Goal: Task Accomplishment & Management: Complete application form

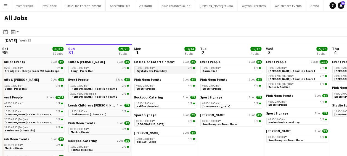
click at [156, 68] on div "10:00-13:00 BST 2/2" at bounding box center [165, 68] width 59 height 3
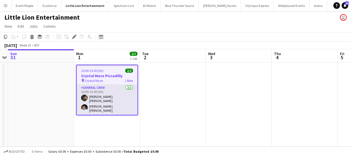
click at [104, 97] on app-card-role "General Crew 2/2 10:00-13:00 (3h) Kane O’Neill Fitzgerald Williams-Owens" at bounding box center [107, 99] width 61 height 30
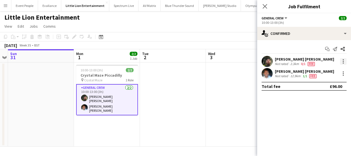
click at [344, 62] on div at bounding box center [343, 61] width 7 height 7
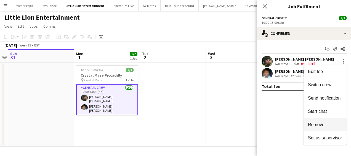
click at [322, 123] on span "Remove" at bounding box center [316, 124] width 17 height 5
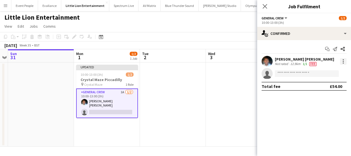
click at [343, 64] on div at bounding box center [343, 61] width 7 height 7
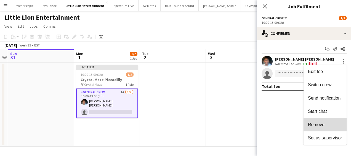
click at [324, 124] on span "Remove" at bounding box center [316, 124] width 17 height 5
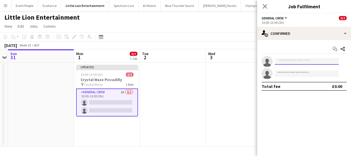
click at [293, 61] on input at bounding box center [307, 61] width 64 height 7
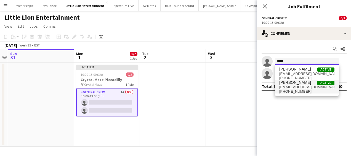
type input "*****"
click at [301, 91] on span "+447889712228" at bounding box center [306, 91] width 55 height 4
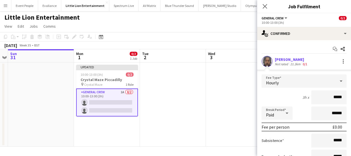
drag, startPoint x: 323, startPoint y: 93, endPoint x: 346, endPoint y: 93, distance: 22.4
click at [346, 93] on form "Fee Type Hourly 3h x ***** Break Period Paid ****** Fee per person £0.00 Subsis…" at bounding box center [304, 133] width 94 height 118
type input "******"
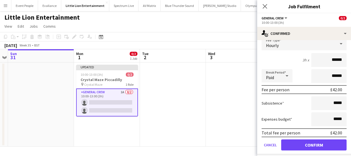
scroll to position [64, 0]
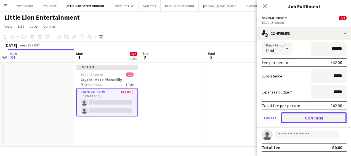
click at [308, 115] on button "Confirm" at bounding box center [313, 117] width 65 height 11
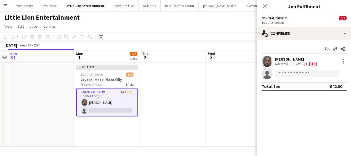
scroll to position [0, 0]
click at [289, 75] on input at bounding box center [307, 73] width 64 height 7
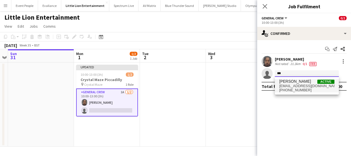
type input "***"
click at [301, 86] on span "onaoluwa6@gmail.com" at bounding box center [306, 86] width 55 height 4
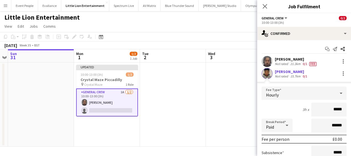
drag, startPoint x: 331, startPoint y: 109, endPoint x: 351, endPoint y: 110, distance: 19.7
click at [351, 110] on html "Menu Boards Boards Boards All jobs Status Workforce Workforce My Workforce Recr…" at bounding box center [175, 78] width 351 height 156
type input "******"
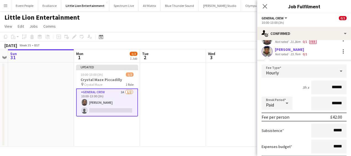
scroll to position [55, 0]
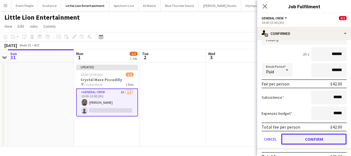
click at [313, 138] on button "Confirm" at bounding box center [313, 138] width 65 height 11
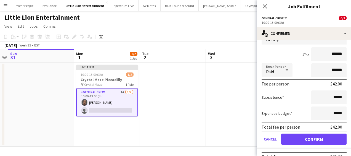
scroll to position [0, 0]
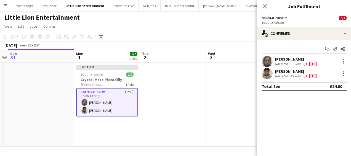
click at [259, 121] on mat-expansion-panel "check Confirmed Start chat Send notification Share Alexander Hines Not rated 21…" at bounding box center [304, 98] width 94 height 116
click at [152, 98] on app-date-cell at bounding box center [173, 104] width 66 height 84
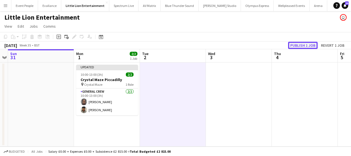
click at [300, 45] on button "Publish 1 job" at bounding box center [303, 45] width 30 height 7
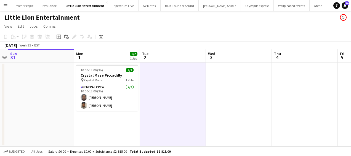
click at [4, 5] on app-icon "Menu" at bounding box center [5, 5] width 4 height 4
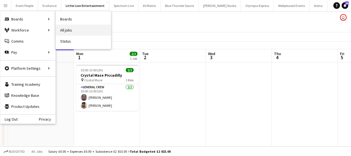
click at [76, 27] on link "All jobs" at bounding box center [83, 30] width 55 height 11
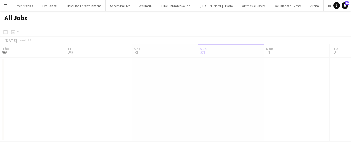
scroll to position [0, 132]
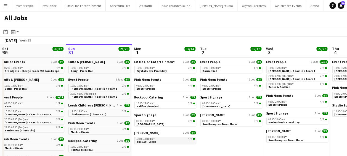
click at [152, 140] on span "The 100 - Lords" at bounding box center [146, 142] width 20 height 4
click at [8, 2] on button "Menu" at bounding box center [5, 5] width 11 height 11
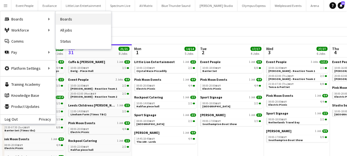
click at [84, 18] on link "Boards" at bounding box center [83, 19] width 55 height 11
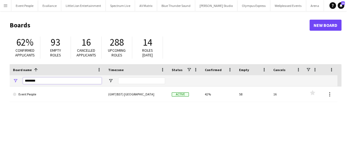
drag, startPoint x: 41, startPoint y: 81, endPoint x: 0, endPoint y: 79, distance: 41.5
click at [0, 79] on html "Menu Boards Boards Boards All jobs Status Workforce Workforce My Workforce Recr…" at bounding box center [173, 105] width 347 height 210
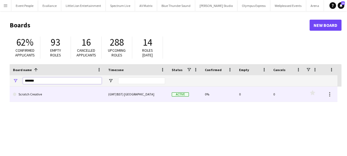
type input "*******"
click at [38, 94] on link "Scratch Creative" at bounding box center [57, 93] width 89 height 15
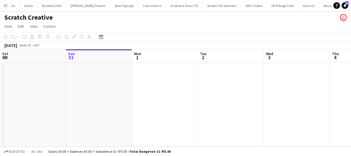
scroll to position [0, 302]
click at [148, 82] on app-date-cell at bounding box center [165, 104] width 66 height 84
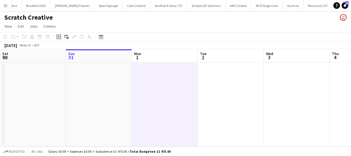
click at [57, 35] on icon "Add job" at bounding box center [59, 37] width 4 height 4
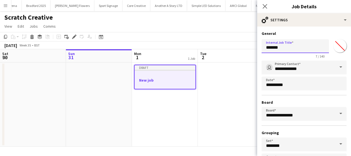
drag, startPoint x: 298, startPoint y: 52, endPoint x: 244, endPoint y: 54, distance: 53.6
click at [244, 55] on body "Menu Boards Boards Boards All jobs Status Workforce Workforce My Workforce Recr…" at bounding box center [175, 78] width 351 height 156
type input "*********"
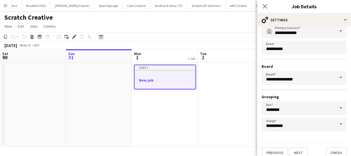
scroll to position [43, 0]
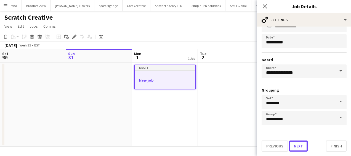
click at [298, 143] on button "Next" at bounding box center [298, 145] width 19 height 11
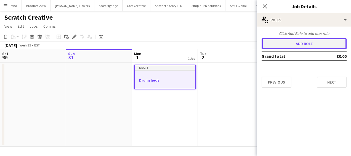
click at [300, 45] on button "Add role" at bounding box center [304, 43] width 85 height 11
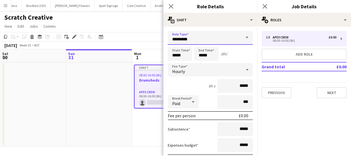
drag, startPoint x: 190, startPoint y: 40, endPoint x: 90, endPoint y: 40, distance: 100.0
click at [92, 40] on body "Menu Boards Boards Boards All jobs Status Workforce Workforce My Workforce Recr…" at bounding box center [175, 78] width 351 height 156
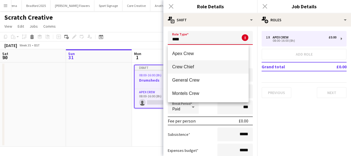
click at [193, 68] on span "Crew Chief" at bounding box center [208, 66] width 72 height 5
type input "**********"
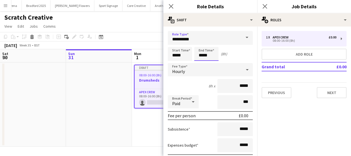
click at [202, 53] on input "*****" at bounding box center [206, 54] width 24 height 14
type input "*****"
click at [200, 42] on div at bounding box center [201, 44] width 11 height 6
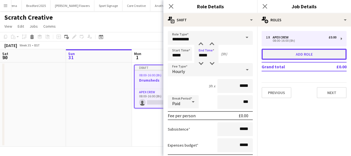
click at [307, 54] on button "Add role" at bounding box center [304, 54] width 85 height 11
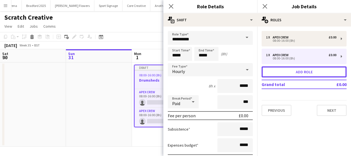
type input "*********"
type input "*****"
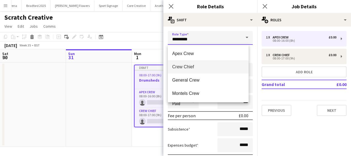
drag, startPoint x: 196, startPoint y: 38, endPoint x: 103, endPoint y: 40, distance: 92.5
click at [103, 40] on body "Menu Boards Boards Boards All jobs Status Workforce Workforce My Workforce Recr…" at bounding box center [175, 78] width 351 height 156
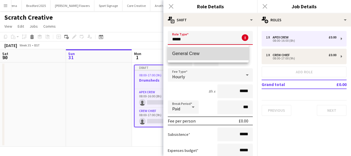
click at [185, 51] on span "General Crew" at bounding box center [208, 53] width 72 height 5
type input "**********"
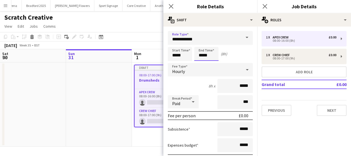
click at [200, 50] on input "*****" at bounding box center [206, 54] width 24 height 14
type input "*****"
click at [201, 42] on div at bounding box center [201, 44] width 11 height 6
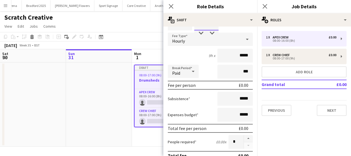
scroll to position [83, 0]
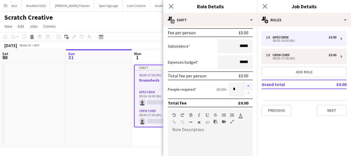
click at [245, 84] on button "button" at bounding box center [248, 85] width 9 height 7
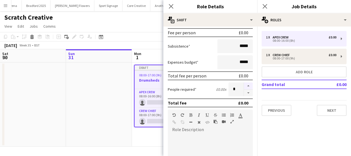
click at [245, 84] on button "button" at bounding box center [248, 85] width 9 height 7
type input "*"
click at [173, 7] on icon "Close pop-in" at bounding box center [170, 6] width 5 height 5
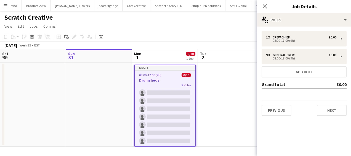
scroll to position [0, 0]
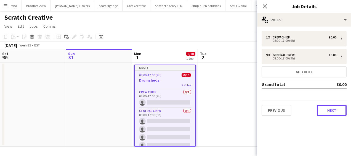
click at [330, 109] on button "Next" at bounding box center [332, 110] width 30 height 11
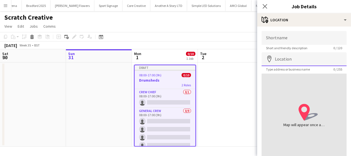
drag, startPoint x: 300, startPoint y: 57, endPoint x: 294, endPoint y: 57, distance: 5.8
click at [299, 57] on input "Location" at bounding box center [304, 59] width 85 height 14
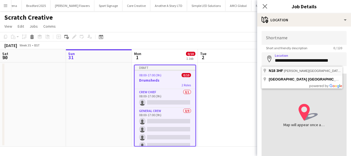
type input "**********"
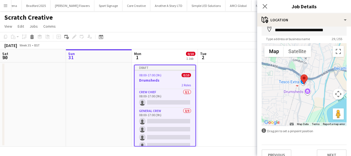
scroll to position [39, 0]
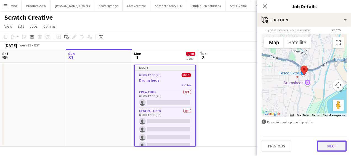
click at [326, 145] on button "Next" at bounding box center [332, 145] width 30 height 11
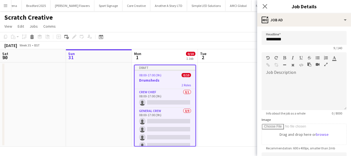
scroll to position [0, 0]
click at [265, 5] on icon "Close pop-in" at bounding box center [264, 6] width 5 height 5
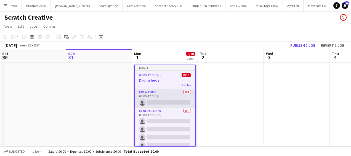
click at [177, 101] on app-card-role "Crew Chief 0/1 08:00-17:00 (9h) single-neutral-actions" at bounding box center [165, 98] width 61 height 19
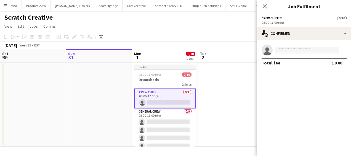
click at [308, 50] on input at bounding box center [307, 50] width 64 height 7
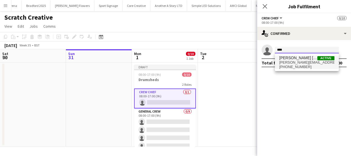
type input "****"
click at [307, 62] on span "fitzgerald.williams.owens@hotmail.co.uk" at bounding box center [306, 62] width 55 height 4
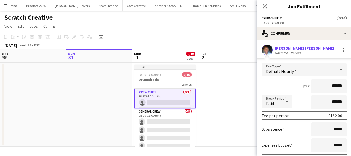
drag, startPoint x: 321, startPoint y: 86, endPoint x: 350, endPoint y: 86, distance: 29.0
click at [351, 87] on html "Menu Boards Boards Boards All jobs Status Workforce Workforce My Workforce Recr…" at bounding box center [175, 78] width 351 height 156
type input "******"
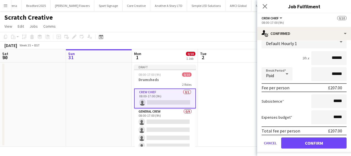
scroll to position [41, 0]
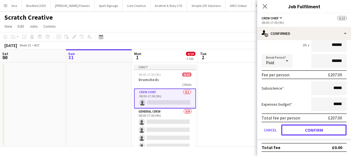
click at [316, 126] on button "Confirm" at bounding box center [313, 129] width 65 height 11
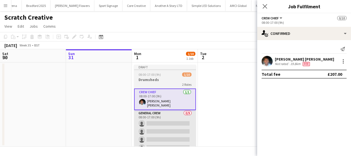
scroll to position [0, 0]
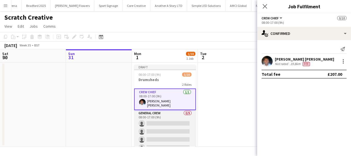
click at [175, 117] on app-card-role "General Crew 0/9 08:00-17:00 (9h) single-neutral-actions single-neutral-actions…" at bounding box center [165, 151] width 62 height 83
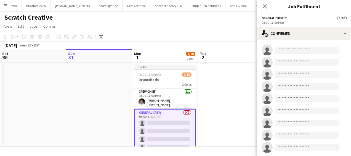
click at [293, 47] on input at bounding box center [307, 50] width 64 height 7
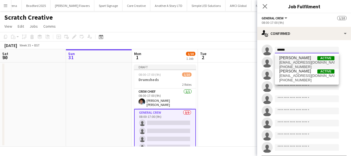
type input "******"
click at [305, 58] on span "Szymon Matyjasik" at bounding box center [295, 58] width 32 height 5
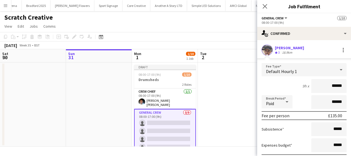
drag, startPoint x: 321, startPoint y: 84, endPoint x: 334, endPoint y: 86, distance: 12.6
click at [334, 86] on input "******" at bounding box center [328, 86] width 35 height 14
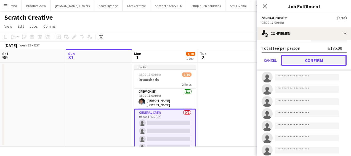
click at [321, 61] on button "Confirm" at bounding box center [313, 60] width 65 height 11
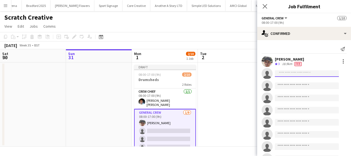
click at [294, 71] on input at bounding box center [307, 73] width 64 height 7
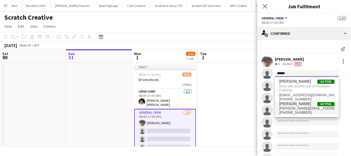
type input "******"
click at [302, 106] on span "stefansimpson-soye@hotmail.co.uk" at bounding box center [306, 108] width 55 height 4
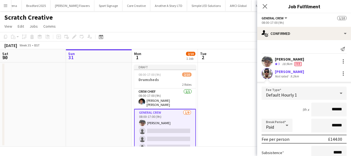
scroll to position [55, 0]
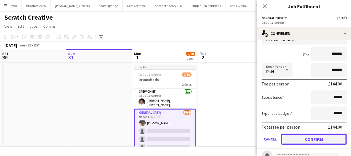
click at [314, 135] on button "Confirm" at bounding box center [313, 138] width 65 height 11
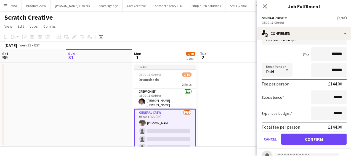
scroll to position [24, 0]
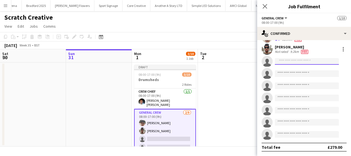
click at [291, 58] on input at bounding box center [307, 61] width 64 height 7
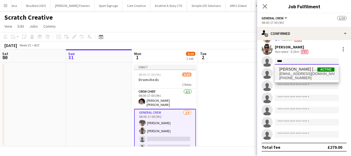
type input "****"
click at [296, 74] on span "kanekane14@hotmail.com" at bounding box center [306, 74] width 55 height 4
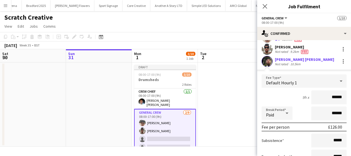
scroll to position [80, 0]
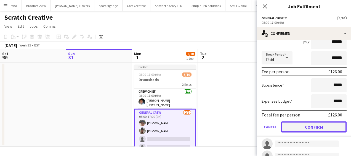
click at [311, 126] on button "Confirm" at bounding box center [313, 126] width 65 height 11
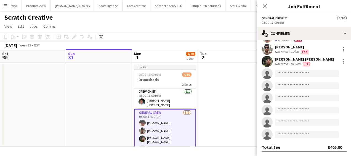
scroll to position [24, 0]
click at [288, 72] on input at bounding box center [307, 73] width 64 height 7
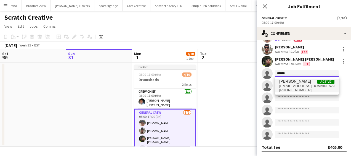
type input "******"
click at [289, 85] on span "thomasjf04@gmail.com" at bounding box center [306, 86] width 55 height 4
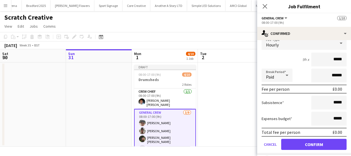
scroll to position [80, 0]
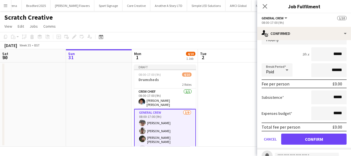
drag, startPoint x: 326, startPoint y: 52, endPoint x: 340, endPoint y: 51, distance: 14.7
click at [340, 51] on input "*****" at bounding box center [328, 54] width 35 height 14
type input "******"
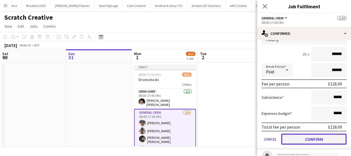
click at [323, 139] on button "Confirm" at bounding box center [313, 138] width 65 height 11
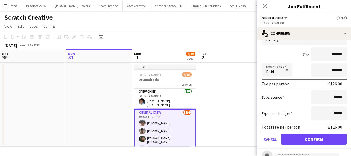
scroll to position [24, 0]
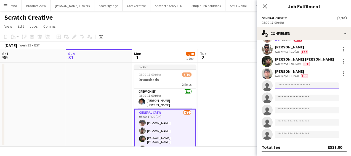
click at [299, 85] on input at bounding box center [307, 85] width 64 height 7
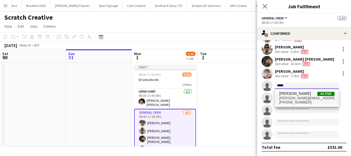
type input "*****"
click at [296, 98] on span "lucas.fluin03@gmail.com" at bounding box center [306, 98] width 55 height 4
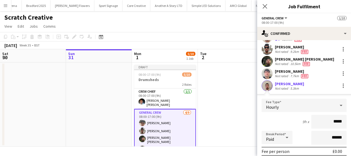
click at [351, 115] on html "Menu Boards Boards Boards All jobs Status Workforce Workforce My Workforce Recr…" at bounding box center [175, 78] width 351 height 156
type input "******"
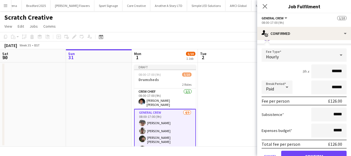
scroll to position [80, 0]
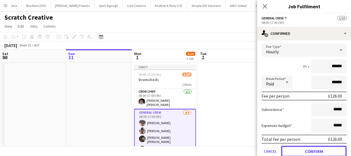
click at [312, 149] on button "Confirm" at bounding box center [313, 151] width 65 height 11
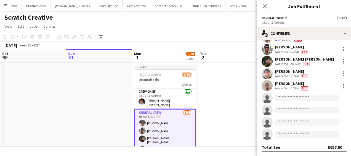
scroll to position [24, 0]
click at [291, 97] on input at bounding box center [307, 97] width 64 height 7
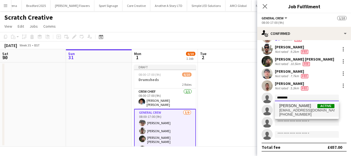
type input "********"
click at [294, 104] on span "Edvardas Draskinis" at bounding box center [295, 105] width 32 height 5
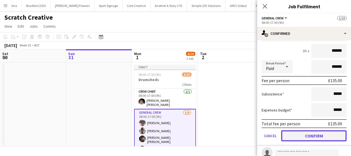
click at [311, 133] on button "Confirm" at bounding box center [313, 135] width 65 height 11
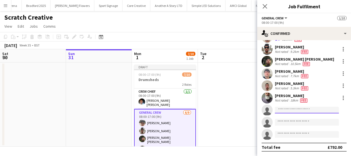
click at [295, 111] on input at bounding box center [307, 110] width 64 height 7
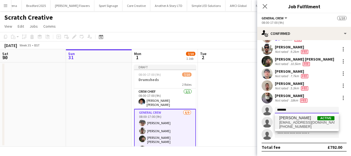
type input "*******"
click at [297, 123] on span "davidldne1@gmail.com" at bounding box center [306, 122] width 55 height 4
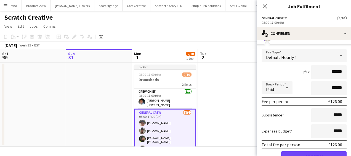
scroll to position [107, 0]
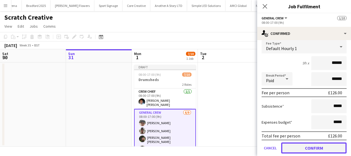
click at [311, 150] on button "Confirm" at bounding box center [313, 147] width 65 height 11
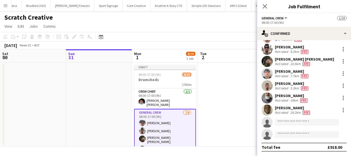
scroll to position [24, 0]
click at [289, 123] on input at bounding box center [307, 122] width 64 height 7
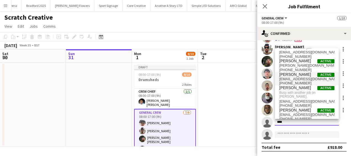
scroll to position [14, 0]
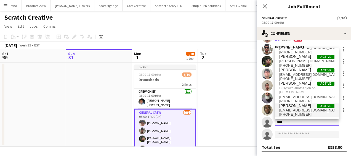
type input "****"
click at [297, 107] on span "Ryan Sartorius" at bounding box center [295, 105] width 32 height 5
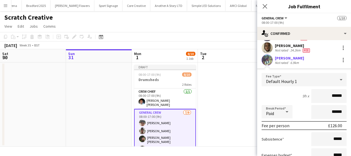
scroll to position [114, 0]
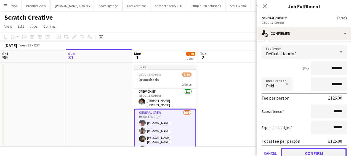
click at [314, 149] on button "Confirm" at bounding box center [313, 152] width 65 height 11
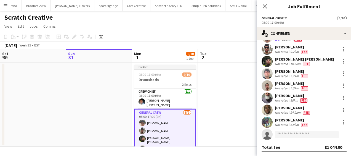
scroll to position [24, 0]
click at [284, 136] on input at bounding box center [307, 134] width 64 height 7
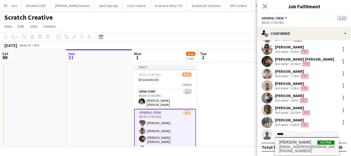
type input "*****"
click at [285, 143] on span "Kairo Solomon" at bounding box center [295, 142] width 32 height 5
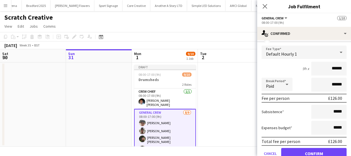
scroll to position [149, 0]
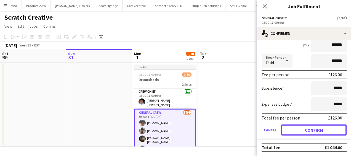
click at [323, 130] on button "Confirm" at bounding box center [313, 129] width 65 height 11
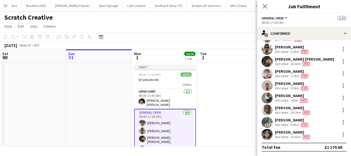
scroll to position [24, 0]
click at [265, 7] on icon at bounding box center [264, 6] width 5 height 5
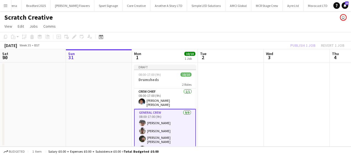
drag, startPoint x: 247, startPoint y: 89, endPoint x: 272, endPoint y: 75, distance: 29.2
click at [247, 89] on app-date-cell at bounding box center [231, 104] width 66 height 84
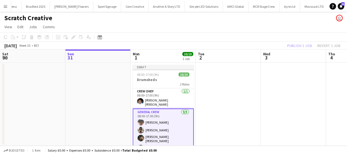
scroll to position [0, 131]
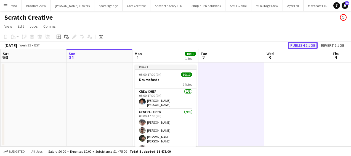
click at [310, 44] on button "Publish 1 job" at bounding box center [303, 45] width 30 height 7
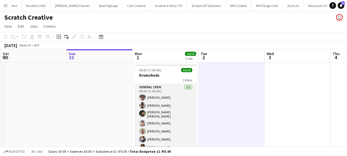
scroll to position [39, 0]
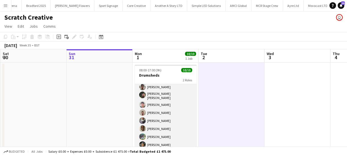
click at [154, 141] on app-card-role "General Crew 9/9 08:00-17:00 (9h) Szymon Matyjasik Stefan Simpson-Soye Kane O’N…" at bounding box center [166, 107] width 62 height 84
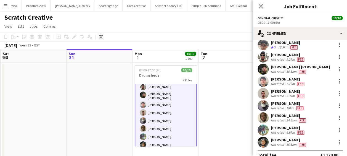
scroll to position [24, 0]
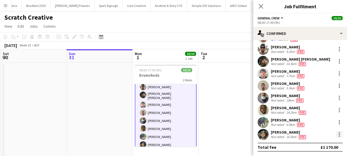
click at [339, 134] on div at bounding box center [339, 134] width 1 height 1
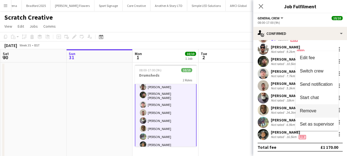
click at [310, 106] on button "Remove" at bounding box center [316, 110] width 43 height 13
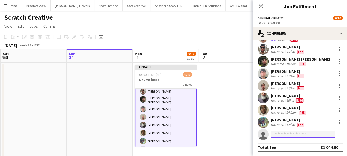
click at [286, 135] on input at bounding box center [303, 134] width 64 height 7
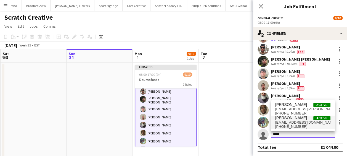
type input "*****"
click at [295, 117] on span "Ben Scott Active" at bounding box center [302, 117] width 55 height 5
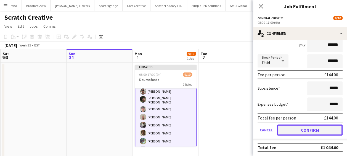
click at [314, 127] on button "Confirm" at bounding box center [309, 129] width 65 height 11
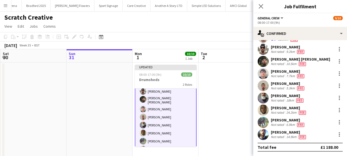
click at [230, 65] on app-date-cell at bounding box center [232, 109] width 66 height 95
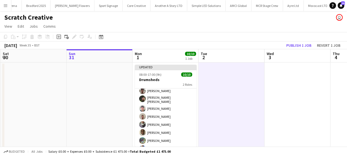
scroll to position [39, 0]
click at [290, 44] on button "Publish 1 job" at bounding box center [299, 45] width 30 height 7
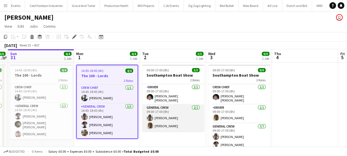
scroll to position [0, 1246]
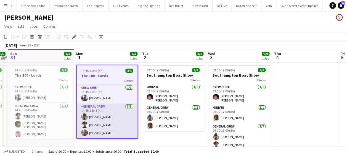
click at [118, 117] on app-card-role "General Crew 3/3 14:45-18:45 (4h) Stefan Simpson-Soye Tayeeb Alabi James Granger" at bounding box center [107, 120] width 61 height 35
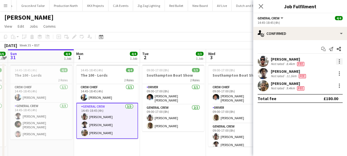
click at [341, 61] on div at bounding box center [339, 61] width 7 height 7
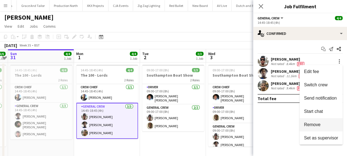
click at [315, 124] on span "Remove" at bounding box center [312, 124] width 17 height 5
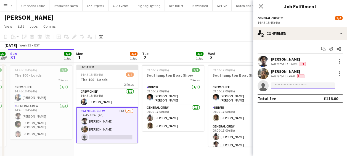
click at [295, 86] on input at bounding box center [303, 85] width 64 height 7
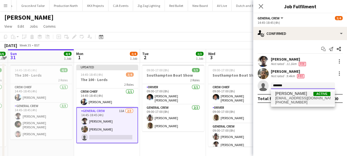
type input "*******"
click at [291, 96] on span "ellydav11@gmail.com" at bounding box center [302, 98] width 55 height 4
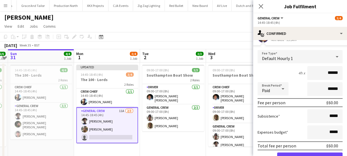
scroll to position [76, 0]
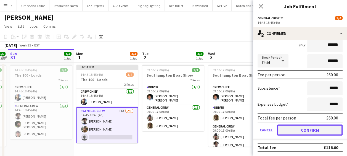
click at [316, 128] on button "Confirm" at bounding box center [309, 129] width 65 height 11
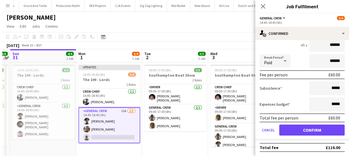
scroll to position [0, 0]
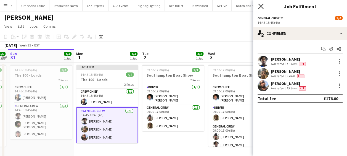
click at [260, 6] on icon at bounding box center [260, 6] width 5 height 5
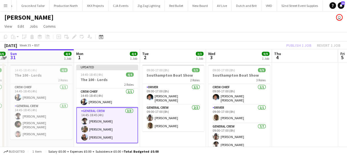
click at [279, 30] on app-page-menu "View Day view expanded Day view collapsed Month view Date picker Jump to today …" at bounding box center [173, 27] width 347 height 10
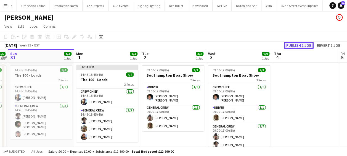
click at [300, 45] on button "Publish 1 job" at bounding box center [299, 45] width 30 height 7
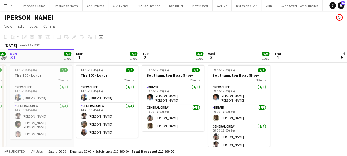
click at [4, 6] on app-icon "Menu" at bounding box center [5, 5] width 4 height 4
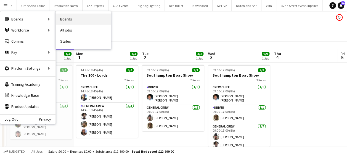
click at [70, 19] on link "Boards" at bounding box center [83, 19] width 55 height 11
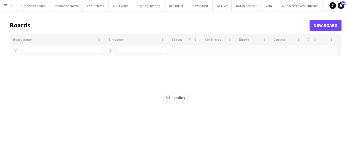
type input "********"
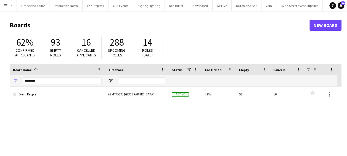
click at [6, 4] on app-icon "Menu" at bounding box center [5, 5] width 4 height 4
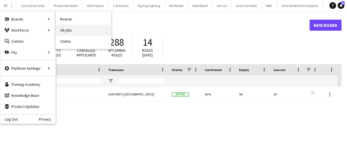
click at [68, 31] on link "All jobs" at bounding box center [83, 30] width 55 height 11
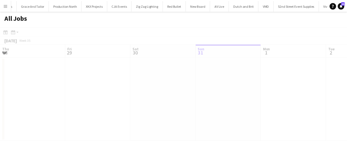
scroll to position [0, 132]
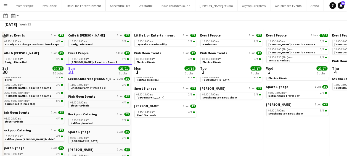
scroll to position [78, 0]
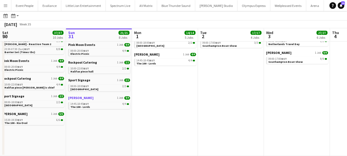
click at [87, 98] on link "Wasserman 1 Job 4/4" at bounding box center [99, 98] width 62 height 4
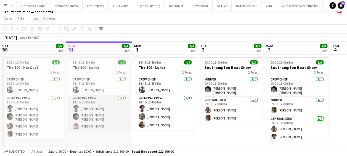
scroll to position [11, 0]
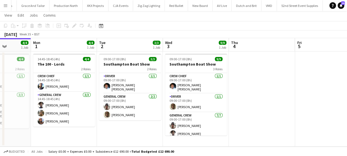
drag, startPoint x: 165, startPoint y: 129, endPoint x: 63, endPoint y: 123, distance: 101.5
click at [63, 123] on app-calendar-viewport "Thu 28 1 Job Fri 29 Sat 30 6/6 1 Job Sun 31 4/4 1 Job Mon 1 4/4 1 Job Tue 2 3/3…" at bounding box center [173, 92] width 347 height 108
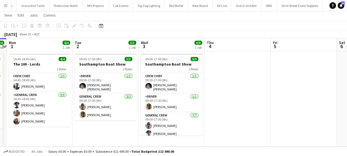
drag, startPoint x: 83, startPoint y: 126, endPoint x: 59, endPoint y: 125, distance: 24.0
click at [59, 125] on app-calendar-viewport "Thu 28 1 Job Fri 29 Sat 30 6/6 1 Job Sun 31 4/4 1 Job Mon 1 4/4 1 Job Tue 2 3/3…" at bounding box center [173, 92] width 347 height 108
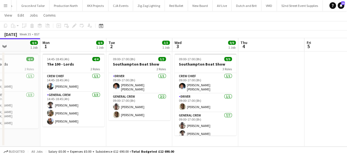
drag, startPoint x: 120, startPoint y: 133, endPoint x: 134, endPoint y: 134, distance: 13.8
click at [134, 134] on app-calendar-viewport "Thu 28 1 Job Fri 29 Sat 30 6/6 1 Job Sun 31 4/4 1 Job Mon 1 4/4 1 Job Tue 2 3/3…" at bounding box center [173, 92] width 347 height 108
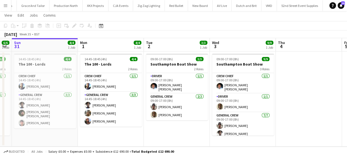
drag, startPoint x: 104, startPoint y: 131, endPoint x: 136, endPoint y: 134, distance: 32.7
click at [138, 134] on app-calendar-viewport "Thu 28 1 Job Fri 29 Sat 30 6/6 1 Job Sun 31 4/4 1 Job Mon 1 4/4 1 Job Tue 2 3/3…" at bounding box center [173, 92] width 347 height 108
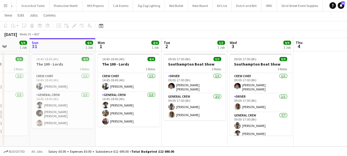
scroll to position [0, 168]
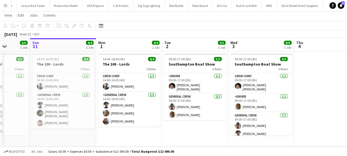
drag, startPoint x: 130, startPoint y: 134, endPoint x: 144, endPoint y: 134, distance: 14.4
click at [144, 134] on app-calendar-viewport "Thu 28 1 Job Fri 29 Sat 30 6/6 1 Job Sun 31 4/4 1 Job Mon 1 4/4 1 Job Tue 2 3/3…" at bounding box center [173, 92] width 347 height 108
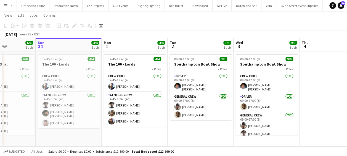
scroll to position [0, 157]
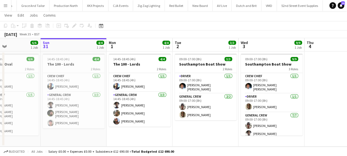
drag, startPoint x: 127, startPoint y: 134, endPoint x: 138, endPoint y: 134, distance: 10.8
click at [138, 134] on app-calendar-viewport "Thu 28 1 Job Fri 29 Sat 30 6/6 1 Job Sun 31 4/4 1 Job Mon 1 4/4 1 Job Tue 2 3/3…" at bounding box center [173, 92] width 347 height 108
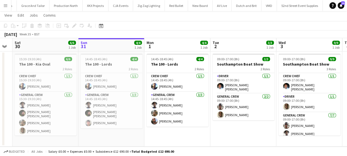
drag, startPoint x: 124, startPoint y: 139, endPoint x: 136, endPoint y: 138, distance: 12.4
click at [136, 138] on app-calendar-viewport "Thu 28 1 Job Fri 29 Sat 30 6/6 1 Job Sun 31 4/4 1 Job Mon 1 4/4 1 Job Tue 2 3/3…" at bounding box center [173, 92] width 347 height 108
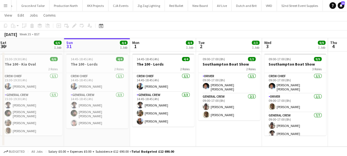
scroll to position [0, 167]
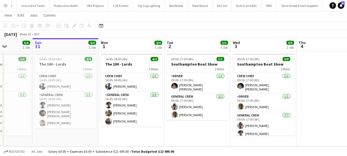
drag, startPoint x: 186, startPoint y: 138, endPoint x: 139, endPoint y: 138, distance: 46.4
click at [139, 138] on app-calendar-viewport "Thu 28 1 Job Fri 29 Sat 30 6/6 1 Job Sun 31 4/4 1 Job Mon 1 4/4 1 Job Tue 2 3/3…" at bounding box center [173, 92] width 347 height 108
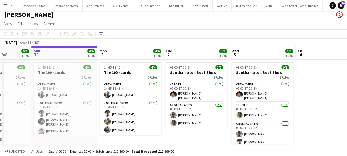
scroll to position [0, 0]
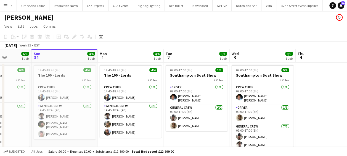
click at [124, 35] on app-toolbar "Copy Paste Paste Ctrl+V Paste with crew Ctrl+Shift+V Paste linked Job [GEOGRAPH…" at bounding box center [173, 36] width 347 height 9
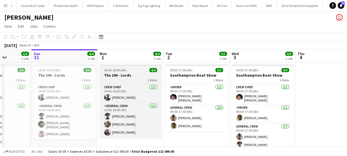
click at [130, 77] on h3 "The 100 - Lords" at bounding box center [131, 75] width 62 height 5
click at [130, 76] on h3 "The 100 - Lords" at bounding box center [131, 75] width 62 height 5
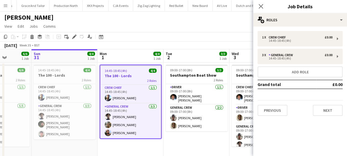
click at [160, 35] on app-toolbar "Copy Paste Paste Ctrl+V Paste with crew Ctrl+Shift+V Paste linked Job [GEOGRAPH…" at bounding box center [173, 36] width 347 height 9
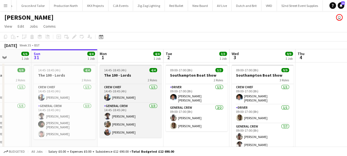
click at [138, 76] on h3 "The 100 - Lords" at bounding box center [131, 75] width 62 height 5
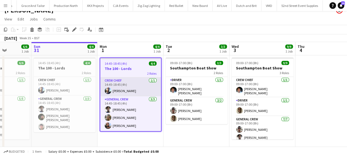
scroll to position [11, 0]
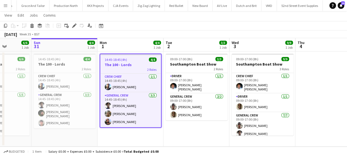
click at [145, 29] on app-toolbar "Copy Paste Paste Ctrl+V Paste with crew Ctrl+Shift+V Paste linked Job [GEOGRAPH…" at bounding box center [173, 25] width 347 height 9
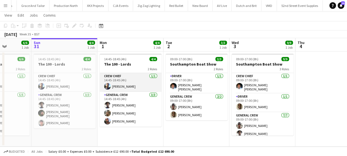
click at [122, 88] on app-card-role "Crew Chief [DATE] 14:45-18:45 (4h) [PERSON_NAME]" at bounding box center [131, 82] width 62 height 19
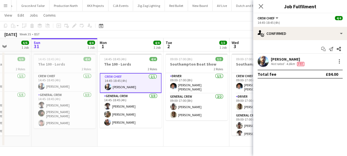
click at [126, 136] on app-date-cell "14:45-18:45 (4h) 4/4 The 100 - Lords 2 Roles Crew Chief [DATE] 14:45-18:45 (4h)…" at bounding box center [130, 98] width 66 height 95
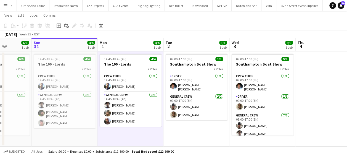
scroll to position [0, 166]
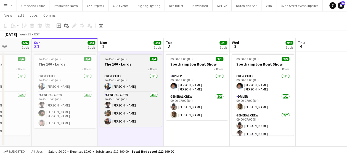
click at [130, 65] on h3 "The 100 - Lords" at bounding box center [131, 64] width 62 height 5
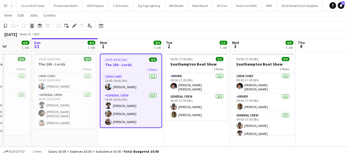
click at [32, 25] on icon at bounding box center [32, 26] width 3 height 3
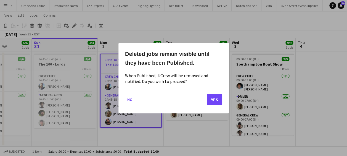
scroll to position [0, 0]
click at [216, 101] on button "Yes" at bounding box center [214, 99] width 15 height 11
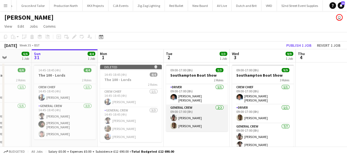
scroll to position [11, 0]
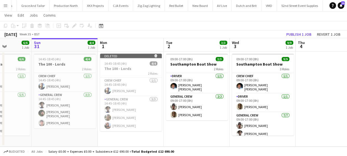
click at [319, 58] on app-date-cell at bounding box center [329, 98] width 66 height 95
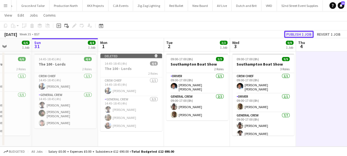
click at [305, 36] on button "Publish 1 job" at bounding box center [299, 34] width 30 height 7
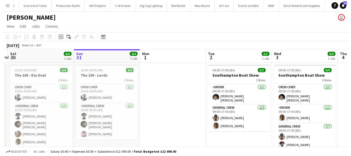
scroll to position [0, 126]
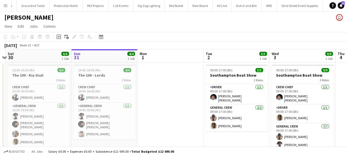
drag, startPoint x: 142, startPoint y: 88, endPoint x: 181, endPoint y: 96, distance: 40.1
click at [181, 96] on app-calendar-viewport "Thu 28 1 Job Fri 29 Sat 30 6/6 1 Job Sun 31 4/4 1 Job Mon 1 Tue 2 3/3 1 Job Wed…" at bounding box center [173, 103] width 347 height 108
click at [8, 4] on button "Menu" at bounding box center [5, 5] width 11 height 11
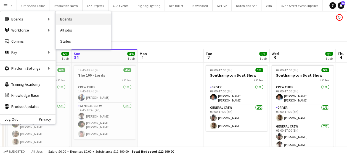
click at [78, 21] on link "Boards" at bounding box center [83, 19] width 55 height 11
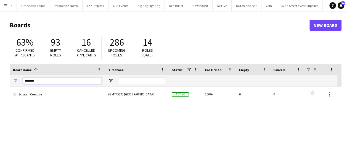
drag, startPoint x: 46, startPoint y: 81, endPoint x: 4, endPoint y: 80, distance: 41.7
click at [4, 81] on main "Boards New Board 63% Confirmed applicants 93 Empty roles 16 Cancelled applicant…" at bounding box center [173, 110] width 347 height 199
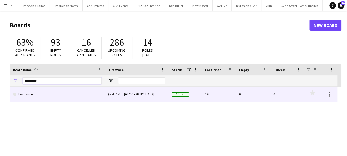
type input "*********"
click at [54, 94] on link "Evallance" at bounding box center [57, 93] width 89 height 15
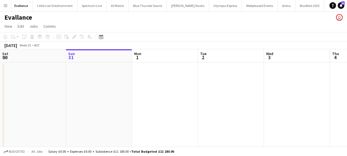
scroll to position [0, 27]
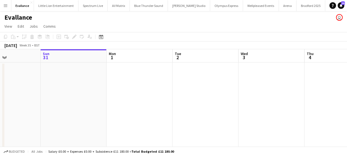
drag, startPoint x: 104, startPoint y: 98, endPoint x: 79, endPoint y: 98, distance: 24.9
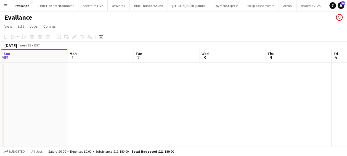
scroll to position [0, 204]
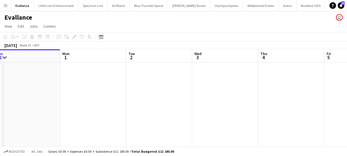
drag, startPoint x: 137, startPoint y: 100, endPoint x: 91, endPoint y: 100, distance: 46.4
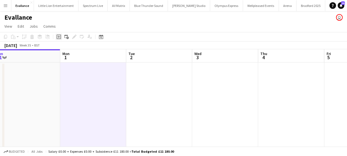
click at [60, 36] on icon "Add job" at bounding box center [59, 37] width 4 height 4
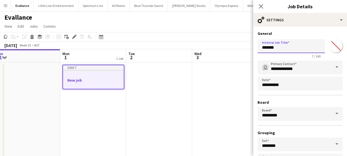
drag, startPoint x: 277, startPoint y: 46, endPoint x: 245, endPoint y: 49, distance: 31.9
click at [245, 49] on body "Menu Boards Boards Boards All jobs Status Workforce Workforce My Workforce Recr…" at bounding box center [173, 151] width 347 height 302
type input "***"
click at [260, 8] on icon "Close pop-in" at bounding box center [260, 6] width 5 height 5
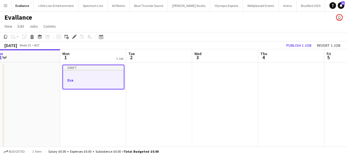
click at [80, 81] on h3 "Eva" at bounding box center [93, 80] width 61 height 5
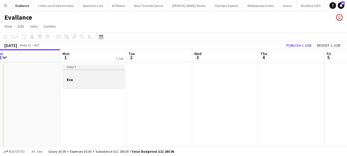
click at [73, 67] on div "Draft" at bounding box center [93, 67] width 62 height 4
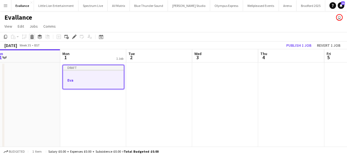
click at [30, 35] on icon "Delete" at bounding box center [32, 37] width 4 height 4
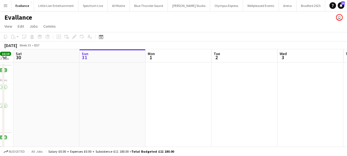
drag, startPoint x: 93, startPoint y: 92, endPoint x: 302, endPoint y: 93, distance: 209.0
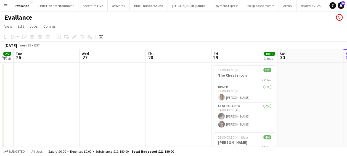
drag, startPoint x: 156, startPoint y: 95, endPoint x: 272, endPoint y: 96, distance: 116.0
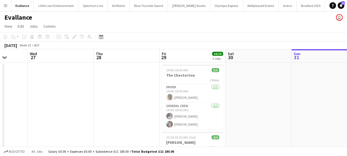
drag, startPoint x: 278, startPoint y: 92, endPoint x: 202, endPoint y: 91, distance: 75.7
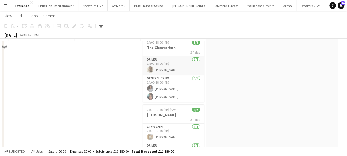
scroll to position [0, 0]
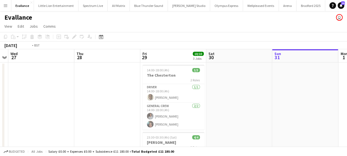
drag, startPoint x: 138, startPoint y: 91, endPoint x: 273, endPoint y: 91, distance: 134.5
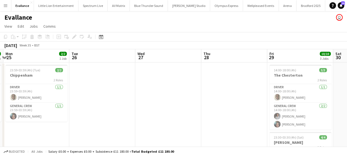
drag, startPoint x: 226, startPoint y: 92, endPoint x: 235, endPoint y: 91, distance: 8.9
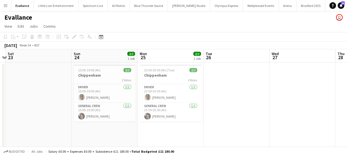
drag, startPoint x: 233, startPoint y: 93, endPoint x: 279, endPoint y: 93, distance: 46.1
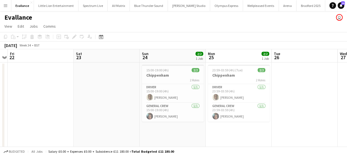
drag, startPoint x: 307, startPoint y: 93, endPoint x: 313, endPoint y: 92, distance: 6.1
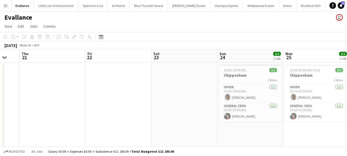
drag, startPoint x: 225, startPoint y: 94, endPoint x: 233, endPoint y: 93, distance: 8.0
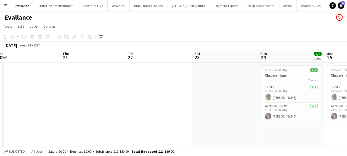
drag, startPoint x: 256, startPoint y: 93, endPoint x: 236, endPoint y: 94, distance: 20.4
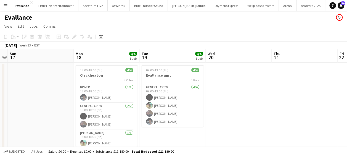
drag, startPoint x: 209, startPoint y: 97, endPoint x: 236, endPoint y: 97, distance: 27.1
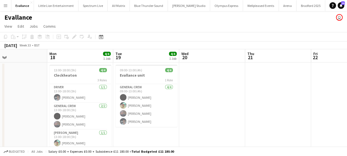
drag, startPoint x: 232, startPoint y: 98, endPoint x: 246, endPoint y: 97, distance: 14.7
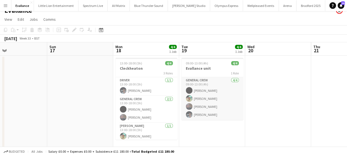
scroll to position [0, 0]
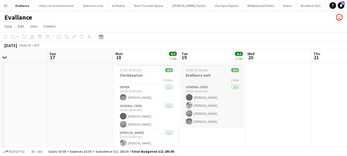
click at [208, 73] on h3 "Evallance unit" at bounding box center [212, 75] width 62 height 5
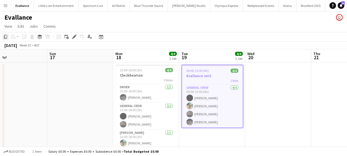
click at [6, 35] on icon at bounding box center [5, 37] width 3 height 4
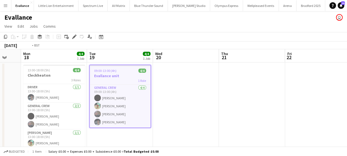
drag, startPoint x: 291, startPoint y: 102, endPoint x: 113, endPoint y: 95, distance: 178.8
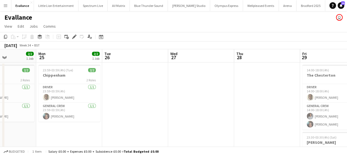
drag, startPoint x: 64, startPoint y: 97, endPoint x: 74, endPoint y: 98, distance: 9.7
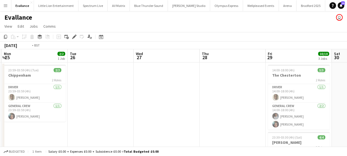
drag, startPoint x: 227, startPoint y: 102, endPoint x: 70, endPoint y: 101, distance: 157.1
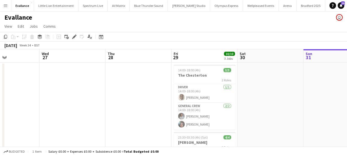
drag, startPoint x: 211, startPoint y: 106, endPoint x: 132, endPoint y: 107, distance: 79.0
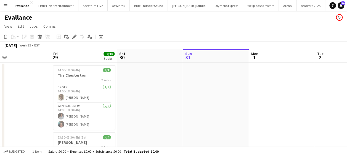
drag, startPoint x: 148, startPoint y: 107, endPoint x: 168, endPoint y: 107, distance: 20.2
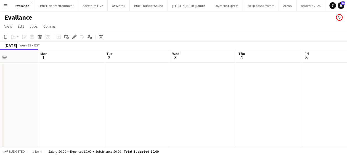
drag, startPoint x: 164, startPoint y: 108, endPoint x: 104, endPoint y: 107, distance: 59.4
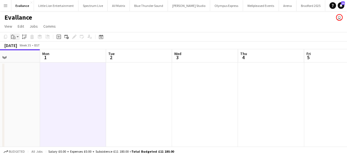
click at [12, 36] on icon "Paste" at bounding box center [13, 37] width 4 height 4
click at [21, 49] on link "Paste Ctrl+V" at bounding box center [41, 47] width 52 height 5
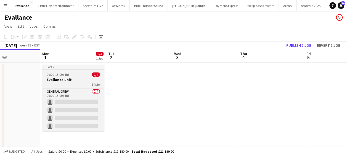
click at [63, 75] on span "09:00-13:00 (4h)" at bounding box center [58, 74] width 22 height 4
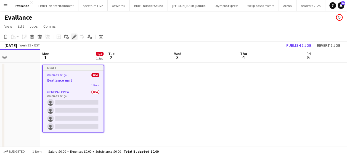
click at [74, 37] on icon at bounding box center [74, 36] width 3 height 3
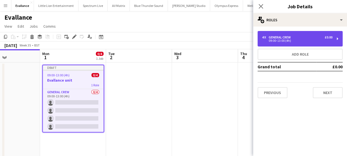
click at [315, 42] on div "4 x General Crew £0.00 09:00-13:00 (4h)" at bounding box center [300, 38] width 85 height 15
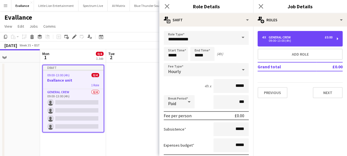
scroll to position [55, 0]
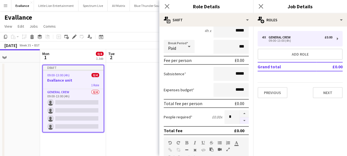
click at [240, 118] on button "button" at bounding box center [244, 120] width 9 height 7
type input "*"
click at [166, 5] on icon "Close pop-in" at bounding box center [166, 6] width 5 height 5
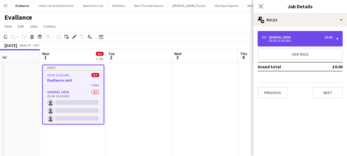
click at [307, 39] on div "09:00-13:00 (4h)" at bounding box center [297, 40] width 70 height 3
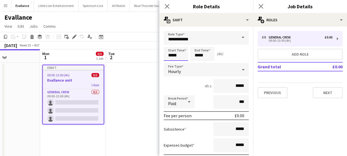
click at [173, 51] on input "*****" at bounding box center [176, 54] width 24 height 14
type input "*****"
click at [172, 45] on div at bounding box center [170, 44] width 11 height 6
click at [197, 52] on input "*****" at bounding box center [202, 54] width 24 height 14
type input "*****"
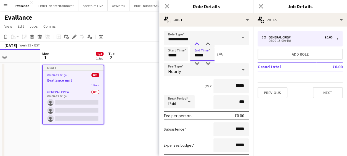
click at [198, 44] on div at bounding box center [196, 44] width 11 height 6
click at [169, 6] on icon "Close pop-in" at bounding box center [166, 6] width 5 height 5
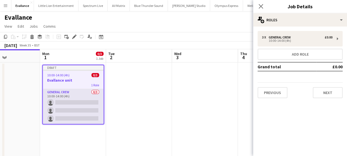
drag, startPoint x: 75, startPoint y: 101, endPoint x: 87, endPoint y: 101, distance: 12.2
click at [75, 101] on app-card-role "General Crew 0/3 10:00-14:00 (4h) single-neutral-actions single-neutral-actions…" at bounding box center [73, 106] width 61 height 35
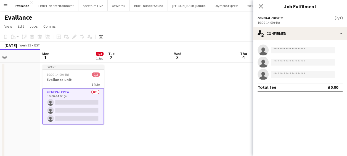
scroll to position [0, 224]
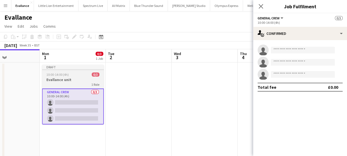
click at [82, 73] on div "10:00-14:00 (4h) 0/3" at bounding box center [73, 74] width 62 height 4
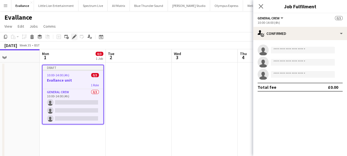
click at [74, 38] on icon "Edit" at bounding box center [74, 37] width 4 height 4
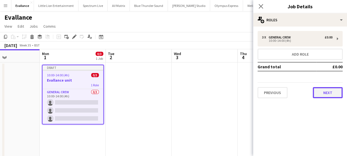
click at [330, 91] on button "Next" at bounding box center [328, 92] width 30 height 11
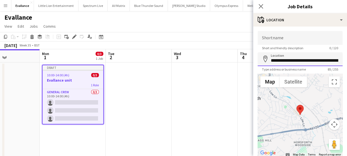
click at [329, 60] on input "**********" at bounding box center [300, 59] width 85 height 14
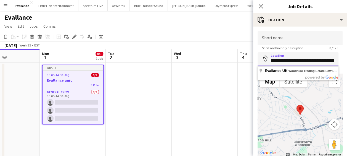
scroll to position [0, 74]
click at [76, 102] on app-card-role "General Crew 0/3 10:00-14:00 (4h) single-neutral-actions single-neutral-actions…" at bounding box center [73, 106] width 61 height 35
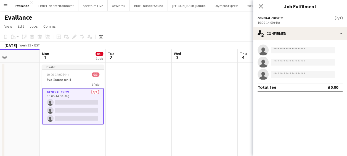
scroll to position [0, 224]
click at [292, 50] on input at bounding box center [303, 50] width 64 height 7
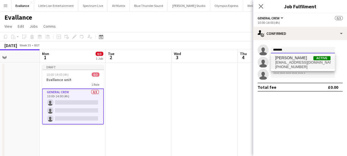
type input "*******"
click at [291, 62] on span "[EMAIL_ADDRESS][DOMAIN_NAME]" at bounding box center [302, 62] width 55 height 4
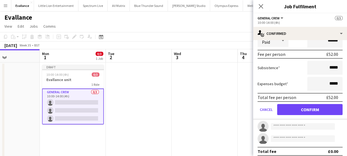
scroll to position [65, 0]
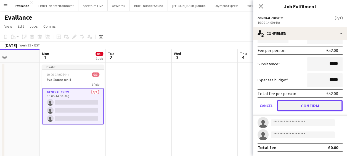
click at [317, 106] on button "Confirm" at bounding box center [309, 105] width 65 height 11
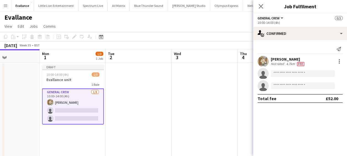
scroll to position [0, 0]
click at [287, 73] on input at bounding box center [303, 73] width 64 height 7
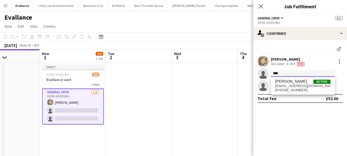
type input "****"
click at [297, 86] on span "[EMAIL_ADDRESS][DOMAIN_NAME]" at bounding box center [302, 86] width 55 height 4
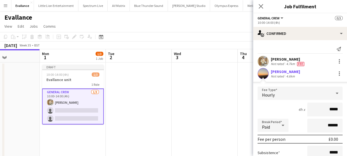
drag, startPoint x: 314, startPoint y: 109, endPoint x: 352, endPoint y: 109, distance: 37.8
click at [347, 109] on html "Menu Boards Boards Boards All jobs Status Workforce Workforce My Workforce Recr…" at bounding box center [173, 151] width 347 height 302
type input "******"
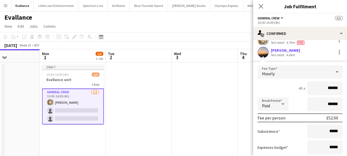
scroll to position [55, 0]
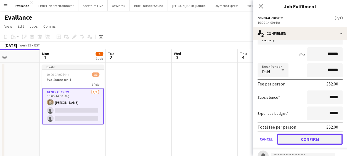
click at [311, 138] on button "Confirm" at bounding box center [309, 138] width 65 height 11
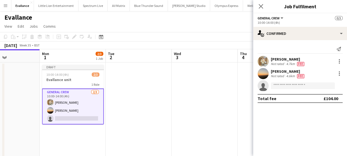
scroll to position [0, 0]
click at [290, 89] on app-invite-slot "single-neutral-actions" at bounding box center [300, 85] width 94 height 11
click at [292, 84] on input at bounding box center [303, 85] width 64 height 7
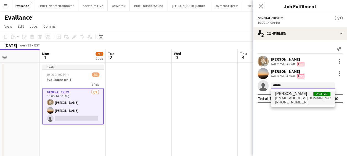
type input "******"
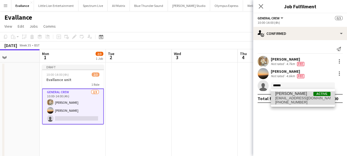
click at [294, 94] on span "[PERSON_NAME]" at bounding box center [291, 93] width 32 height 5
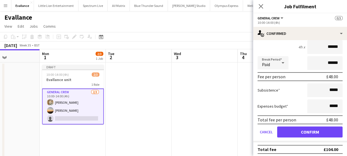
scroll to position [76, 0]
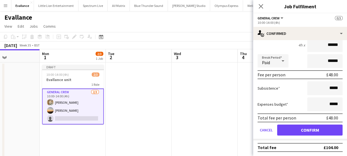
drag, startPoint x: 320, startPoint y: 45, endPoint x: 352, endPoint y: 47, distance: 31.8
click at [347, 47] on html "Menu Boards Boards Boards All jobs Status Workforce Workforce My Workforce Recr…" at bounding box center [173, 151] width 347 height 302
type input "******"
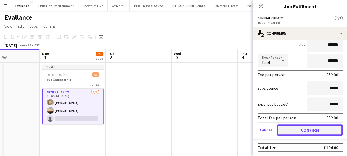
click at [321, 127] on button "Confirm" at bounding box center [309, 129] width 65 height 11
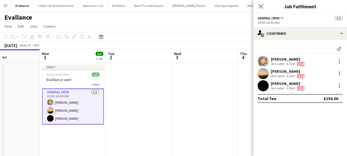
scroll to position [0, 0]
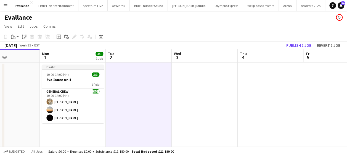
click at [297, 41] on div "[DATE] Week 35 • BST Publish 1 job Revert 1 job" at bounding box center [173, 45] width 347 height 8
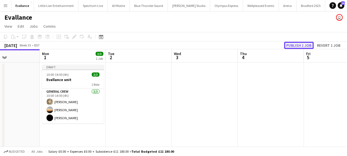
click at [297, 43] on button "Publish 1 job" at bounding box center [299, 45] width 30 height 7
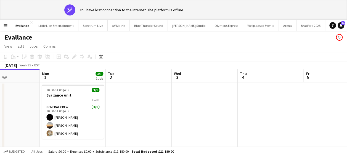
click at [203, 82] on app-board-header-date "Wed 3" at bounding box center [205, 75] width 66 height 13
